Goal: Navigation & Orientation: Find specific page/section

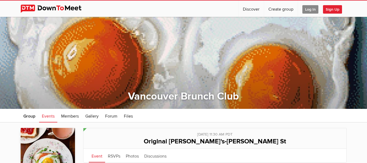
drag, startPoint x: 0, startPoint y: 0, endPoint x: 310, endPoint y: 8, distance: 309.6
click at [310, 8] on span "Log In" at bounding box center [310, 9] width 16 height 8
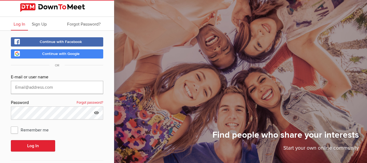
click at [51, 87] on input "text" at bounding box center [57, 87] width 92 height 13
type input "[EMAIL_ADDRESS][PERSON_NAME][PERSON_NAME][DOMAIN_NAME]"
click at [70, 103] on div "Password Forgot password?" at bounding box center [57, 102] width 92 height 7
click at [11, 140] on button "Log In" at bounding box center [33, 145] width 44 height 11
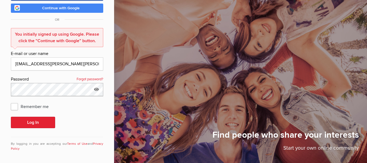
scroll to position [47, 0]
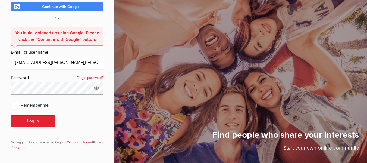
click at [0, 94] on div "Continue with Facebook Continue with Google OR You initially signed up using Go…" at bounding box center [57, 73] width 114 height 179
click at [11, 115] on button "Log In" at bounding box center [33, 120] width 44 height 11
click at [61, 10] on link "Continue with Google" at bounding box center [57, 6] width 92 height 9
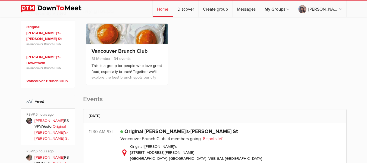
scroll to position [101, 0]
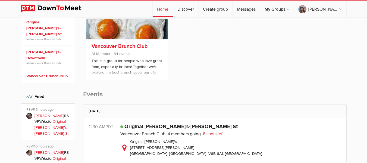
click at [125, 21] on link at bounding box center [127, 29] width 82 height 20
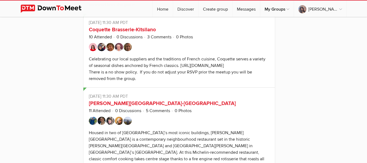
scroll to position [1217, 0]
